Goal: Book appointment/travel/reservation

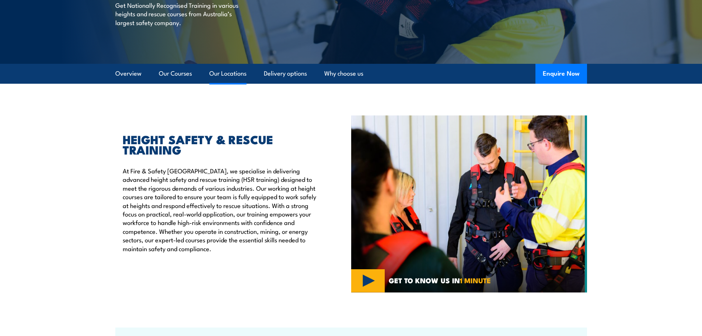
click at [237, 75] on link "Our Locations" at bounding box center [227, 74] width 37 height 20
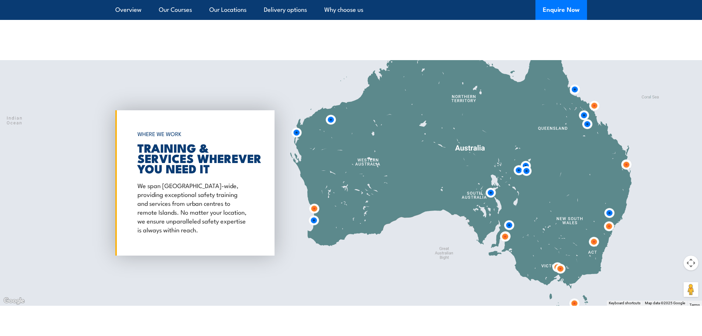
scroll to position [1190, 0]
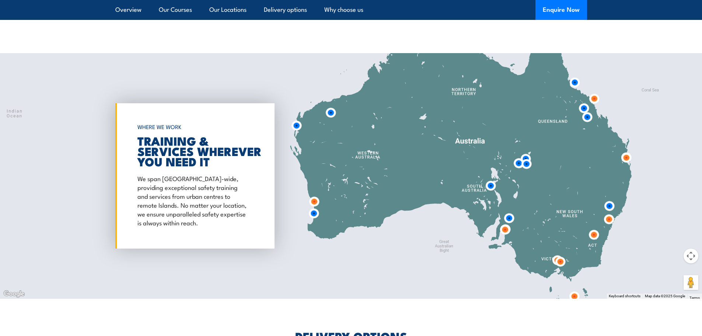
click at [505, 224] on img at bounding box center [505, 230] width 14 height 14
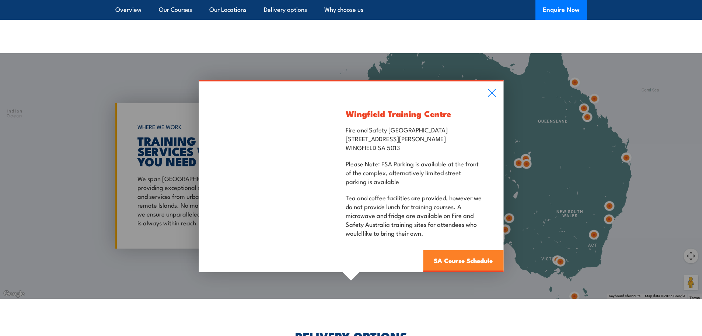
click at [475, 256] on link "SA Course Schedule" at bounding box center [463, 261] width 80 height 22
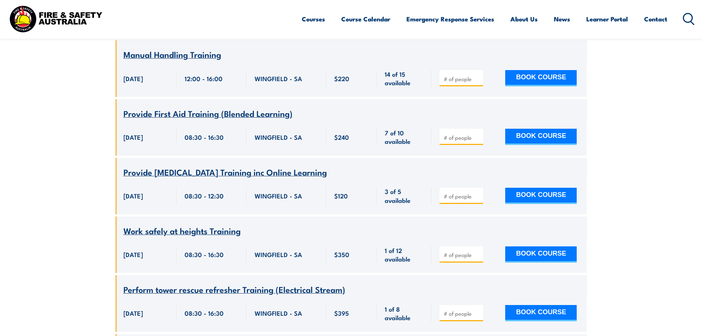
scroll to position [464, 0]
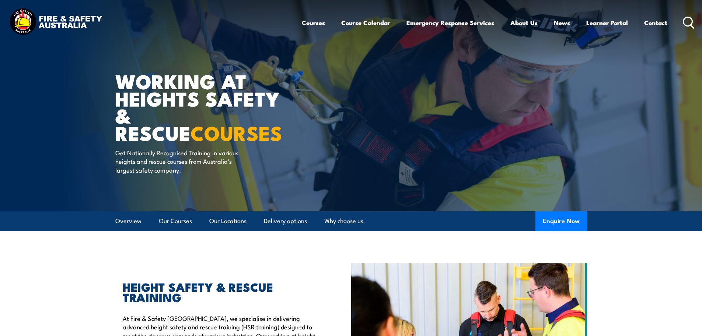
scroll to position [147, 0]
